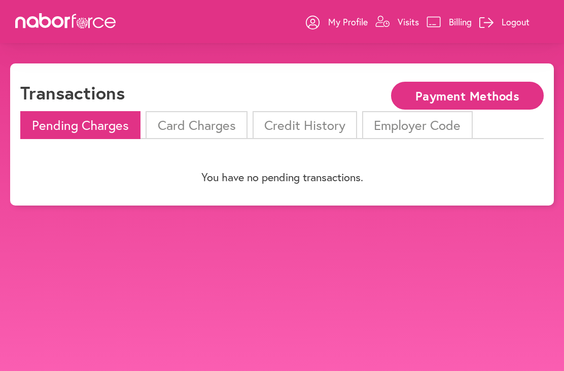
click at [336, 19] on p "My Profile" at bounding box center [348, 22] width 40 height 12
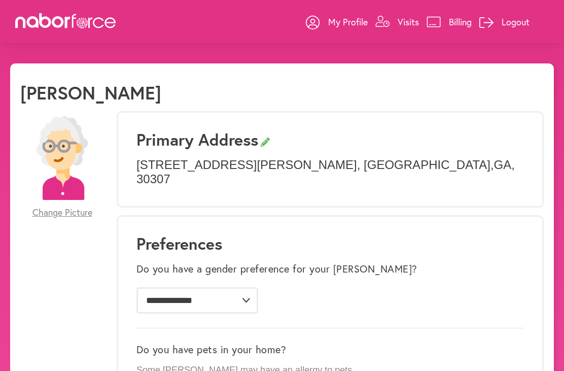
click at [404, 17] on p "Visits" at bounding box center [408, 22] width 21 height 12
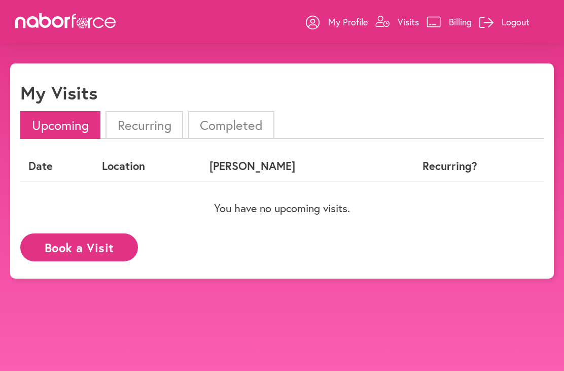
click at [236, 124] on li "Completed" at bounding box center [231, 125] width 86 height 28
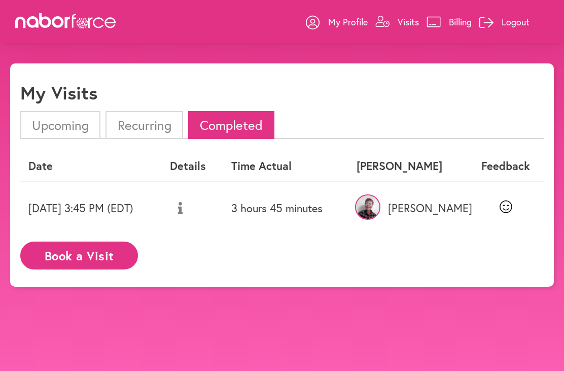
click at [340, 22] on p "My Profile" at bounding box center [348, 22] width 40 height 12
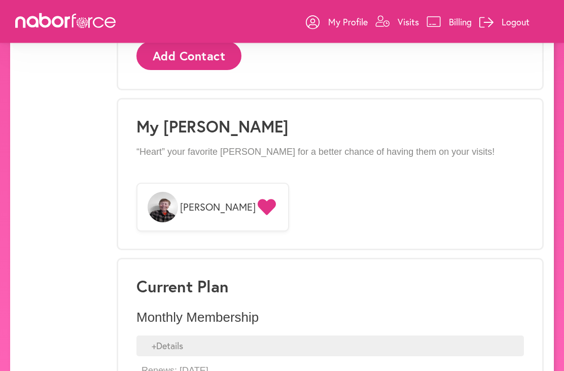
scroll to position [750, 0]
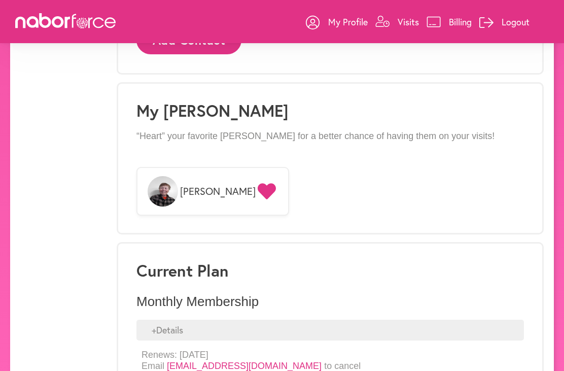
click at [153, 320] on div "+ Details" at bounding box center [330, 330] width 388 height 21
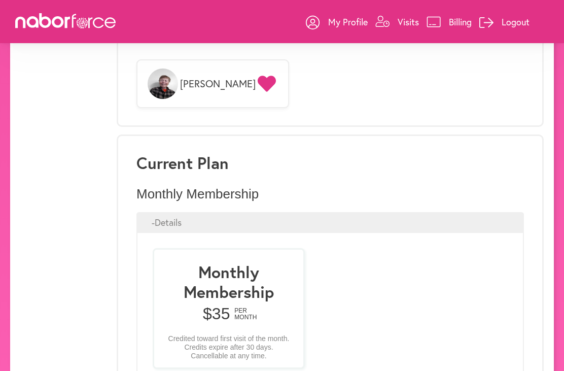
scroll to position [1010, 0]
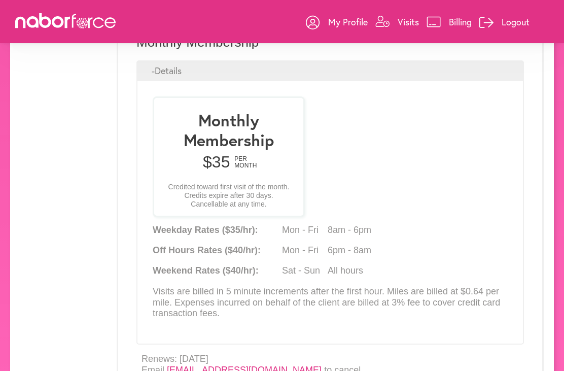
click at [192, 365] on link "[EMAIL_ADDRESS][DOMAIN_NAME]" at bounding box center [244, 370] width 155 height 10
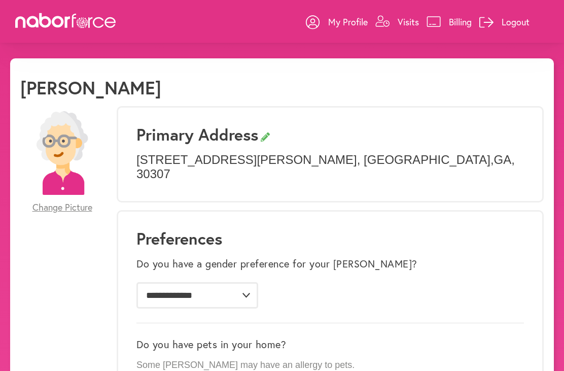
scroll to position [0, 0]
